Goal: Find specific page/section: Find specific page/section

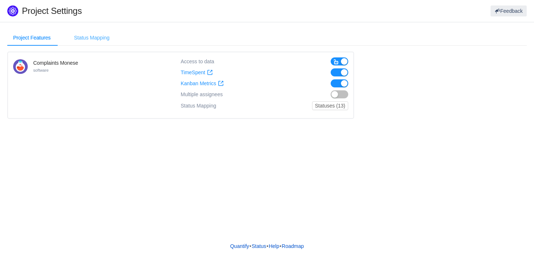
click at [94, 38] on div "Status Mapping" at bounding box center [91, 38] width 47 height 16
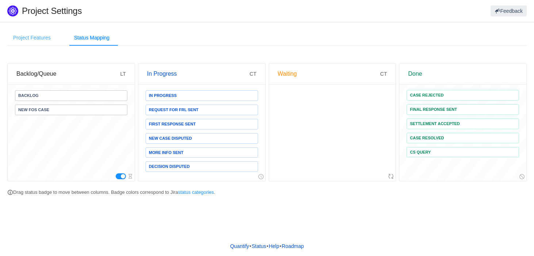
click at [30, 34] on div "Project Features" at bounding box center [31, 38] width 49 height 16
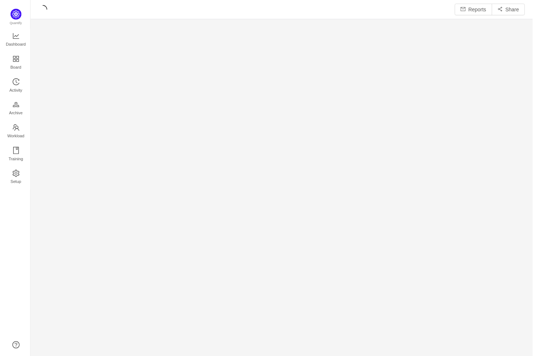
scroll to position [358, 505]
